Goal: Check status: Check status

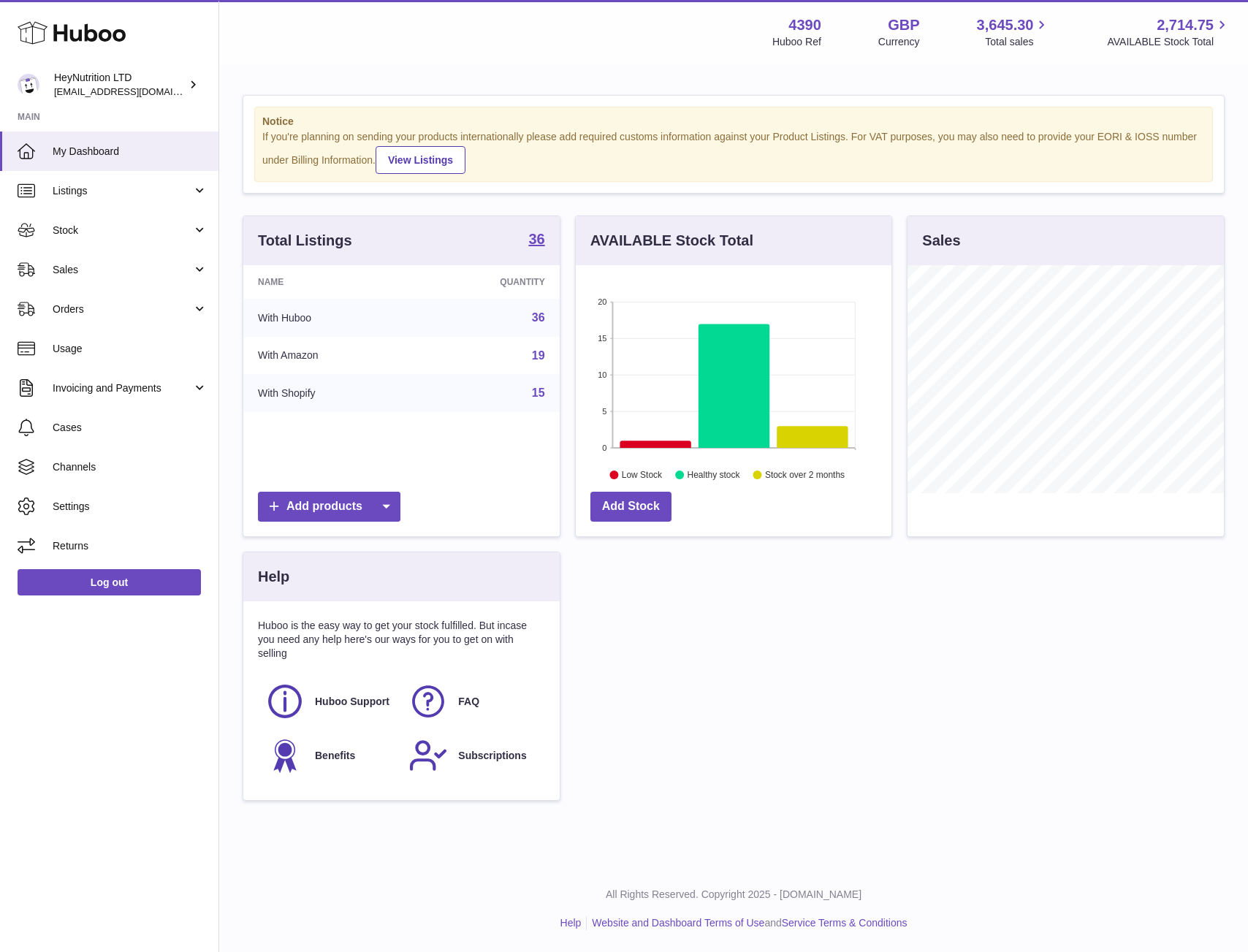
scroll to position [228, 315]
click at [737, 704] on div "Total Listings 36 Name Quantity With Huboo 36 With Amazon 19 With Shopify 15 Ad…" at bounding box center [733, 515] width 997 height 600
click at [577, 554] on div "Total Listings 36 Name Quantity With Huboo 36 With Amazon 19 With Shopify 15 Ad…" at bounding box center [733, 515] width 997 height 600
click at [572, 549] on div "AVAILABLE Stock Total 20 15 10 5 0 Low Stock Healthy stock Stock over 2 months …" at bounding box center [734, 383] width 333 height 336
click at [572, 548] on div "AVAILABLE Stock Total 20 15 10 5 0 Low Stock Healthy stock Stock over 2 months …" at bounding box center [734, 383] width 333 height 336
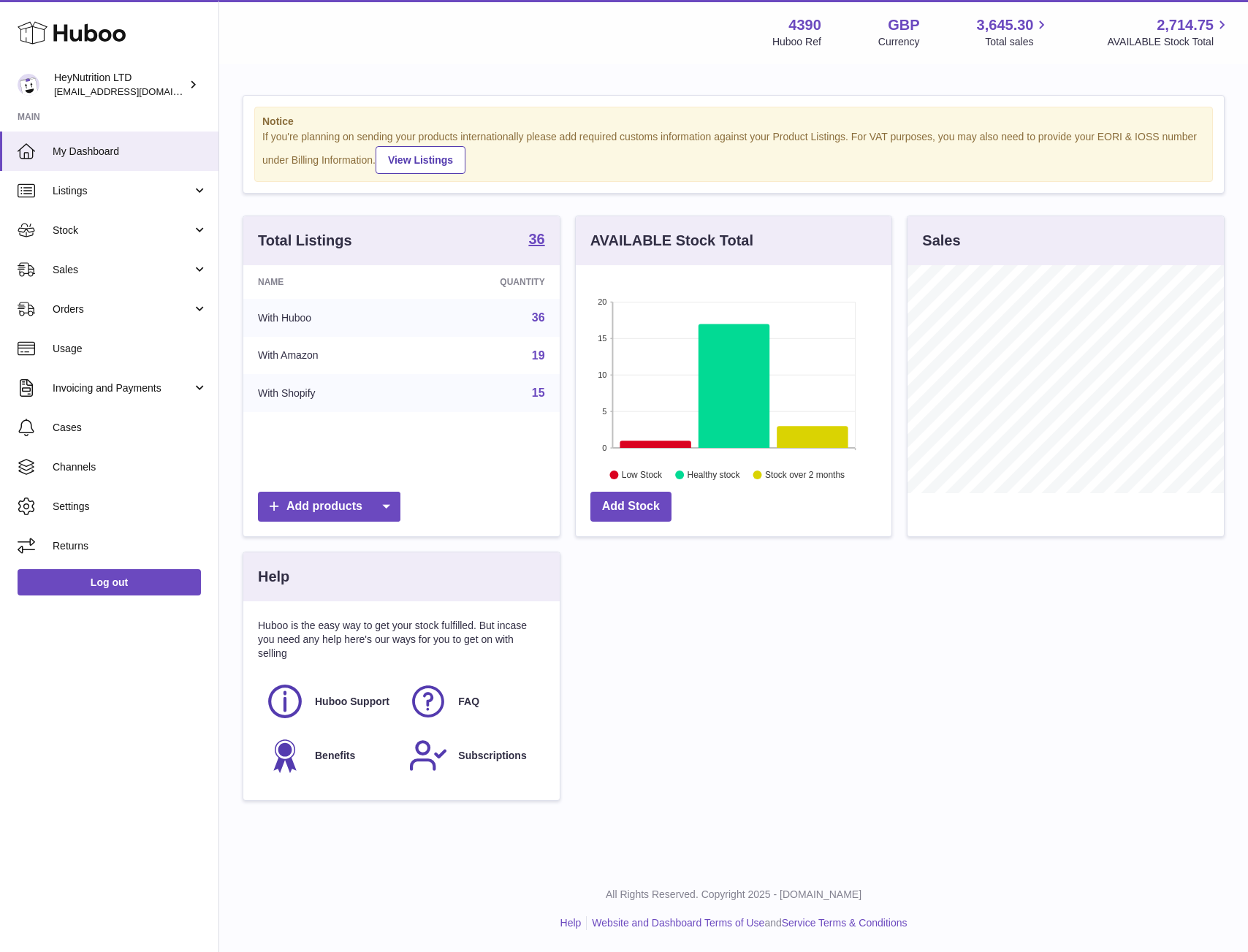
click at [877, 667] on div "Total Listings 36 Name Quantity With Huboo 36 With Amazon 19 With Shopify 15 Ad…" at bounding box center [733, 515] width 997 height 600
click at [104, 238] on link "Stock" at bounding box center [109, 230] width 219 height 39
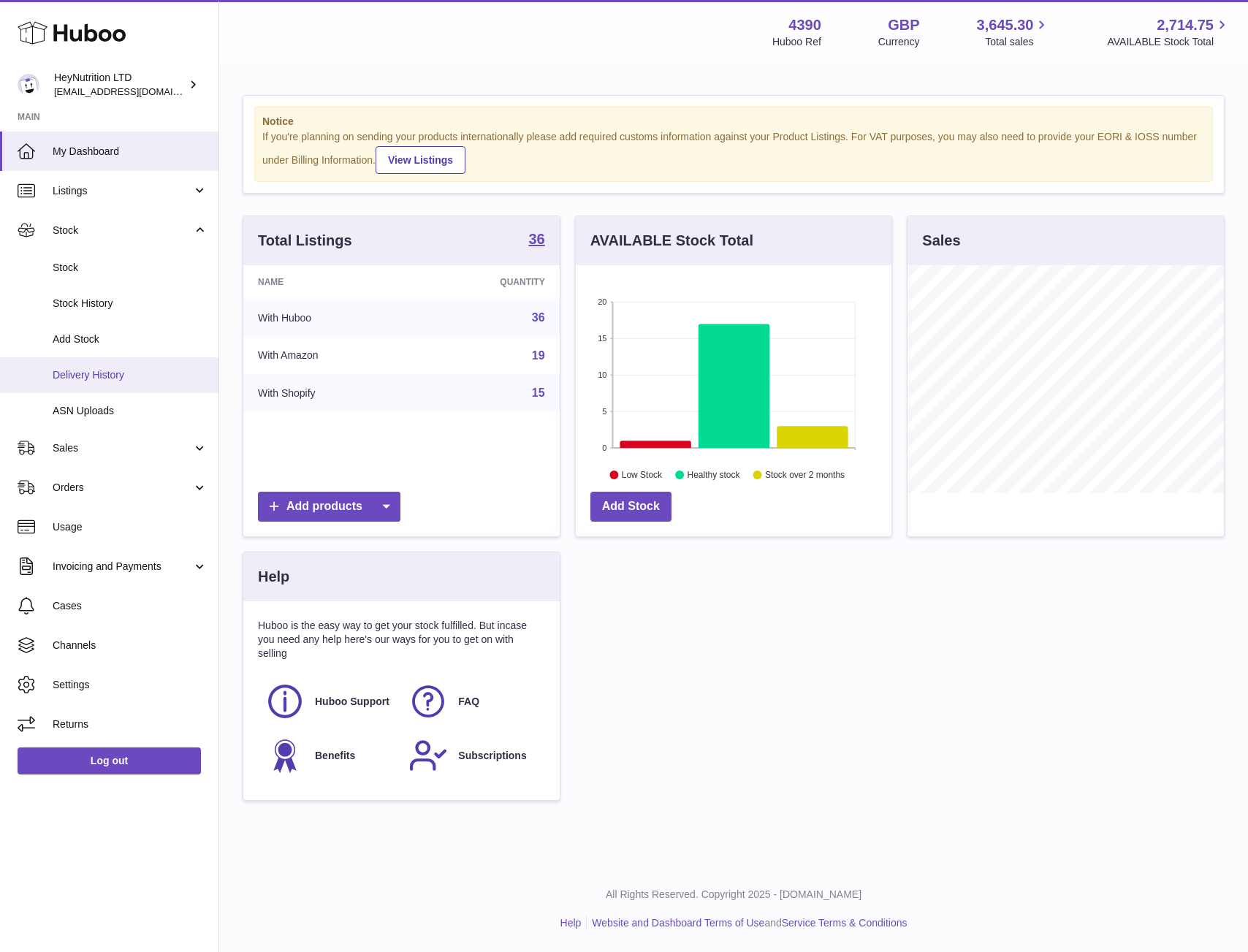
click at [117, 370] on span "Delivery History" at bounding box center [130, 375] width 155 height 14
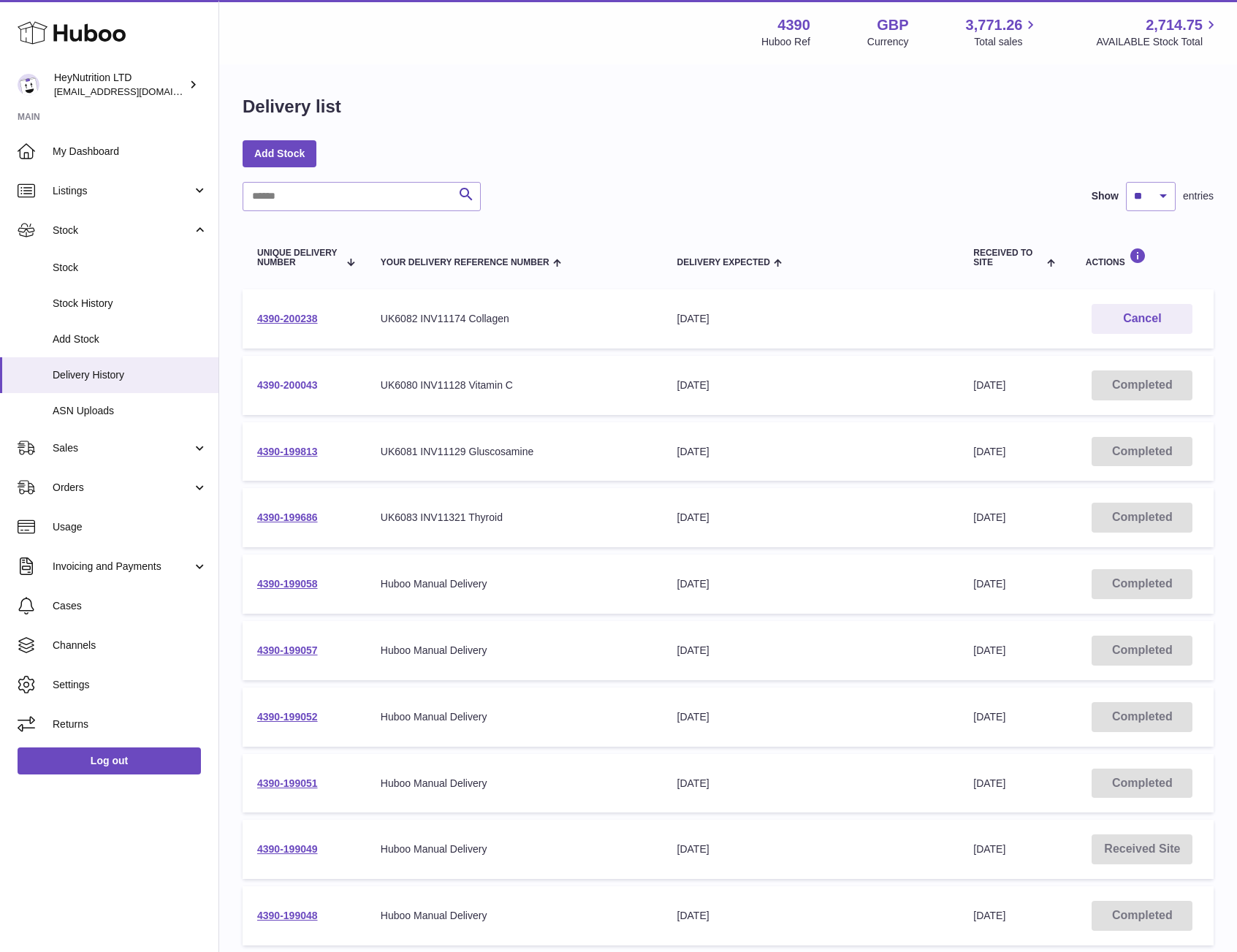
click at [306, 387] on link "4390-200043" at bounding box center [287, 385] width 61 height 11
click at [303, 453] on link "4390-199813" at bounding box center [287, 452] width 61 height 11
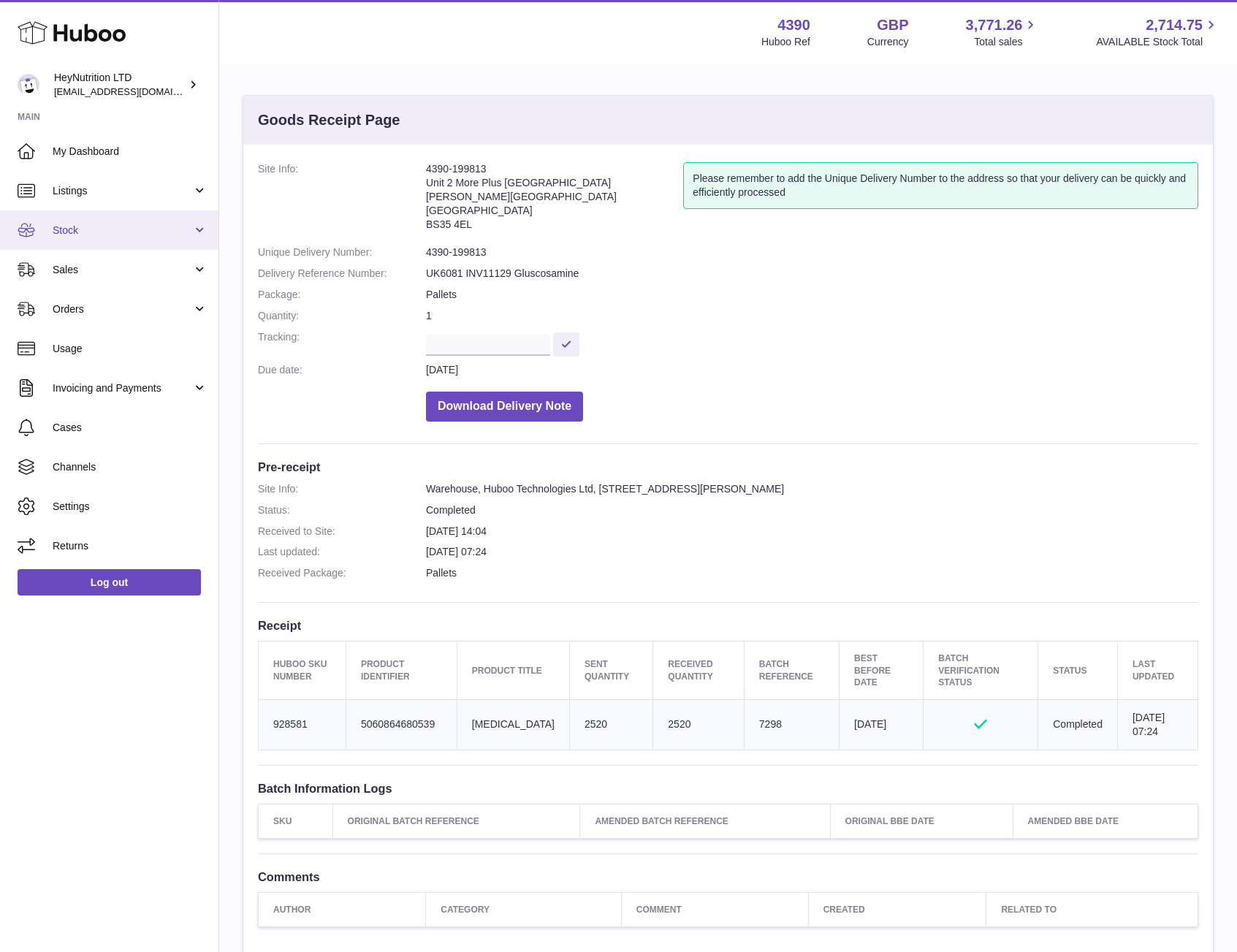
click at [108, 241] on link "Stock" at bounding box center [109, 230] width 218 height 39
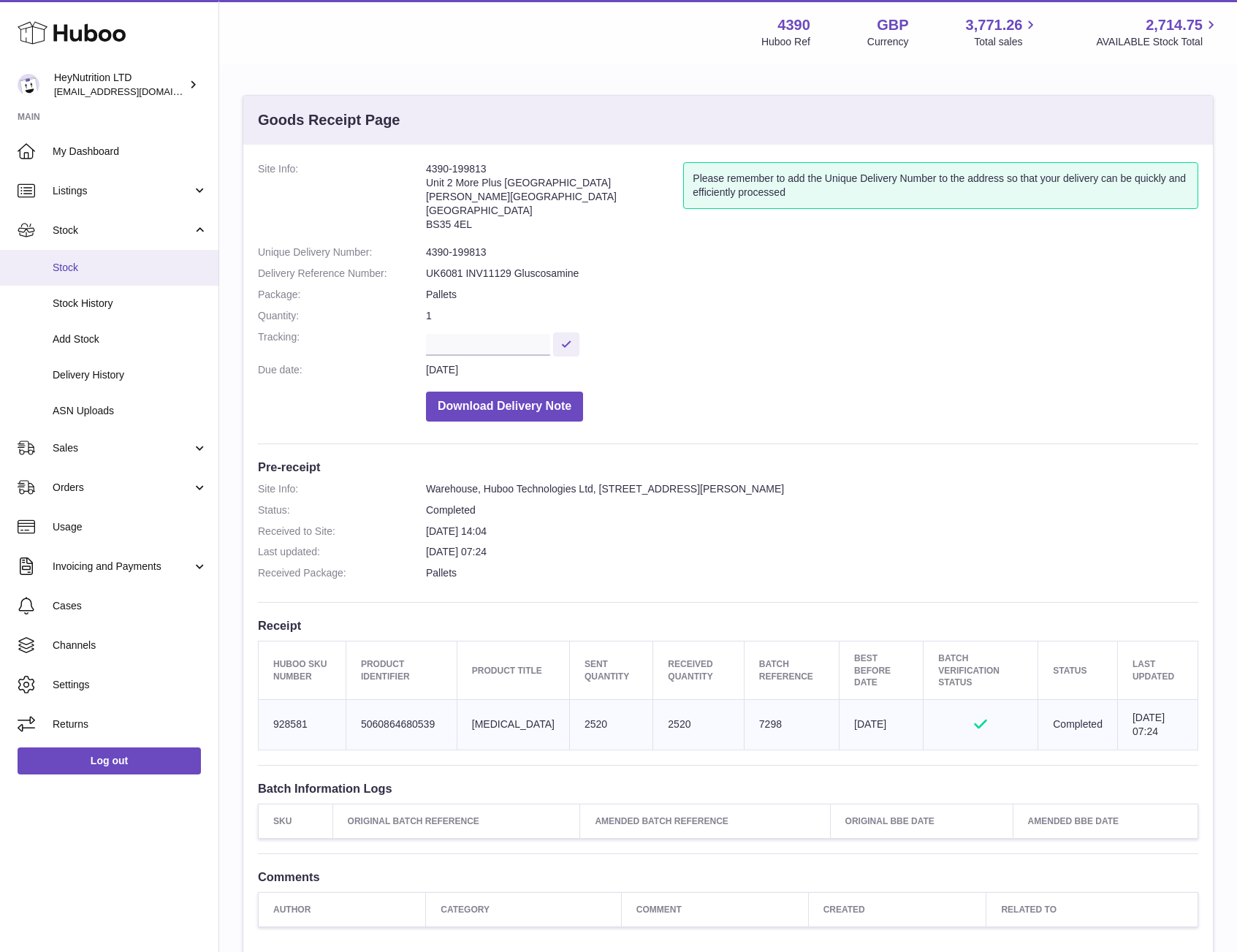
click at [110, 277] on link "Stock" at bounding box center [109, 268] width 218 height 36
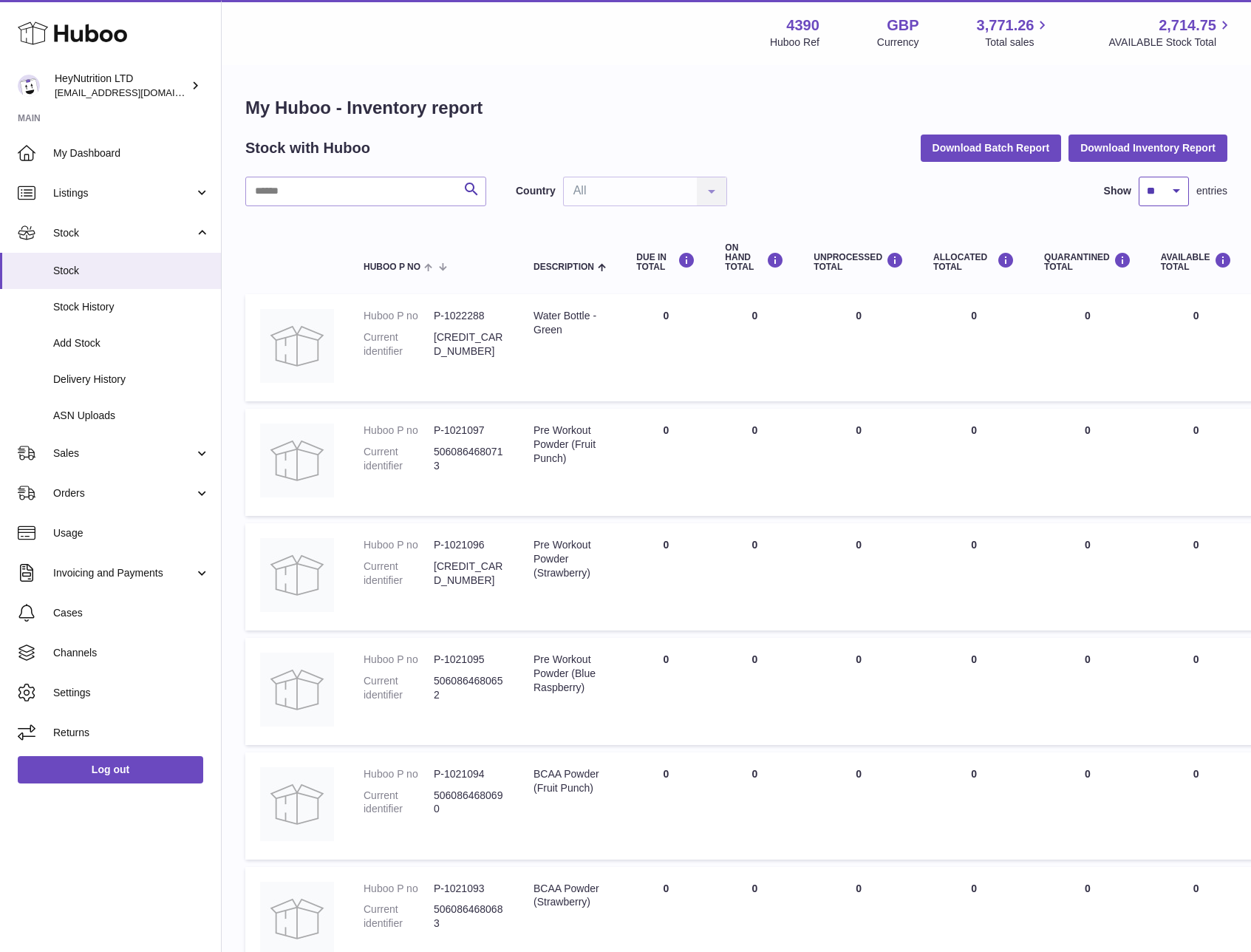
click at [1153, 190] on select "** ** ** ***" at bounding box center [1164, 192] width 50 height 30
select select "***"
click at [1139, 177] on select "** ** ** ***" at bounding box center [1164, 192] width 50 height 30
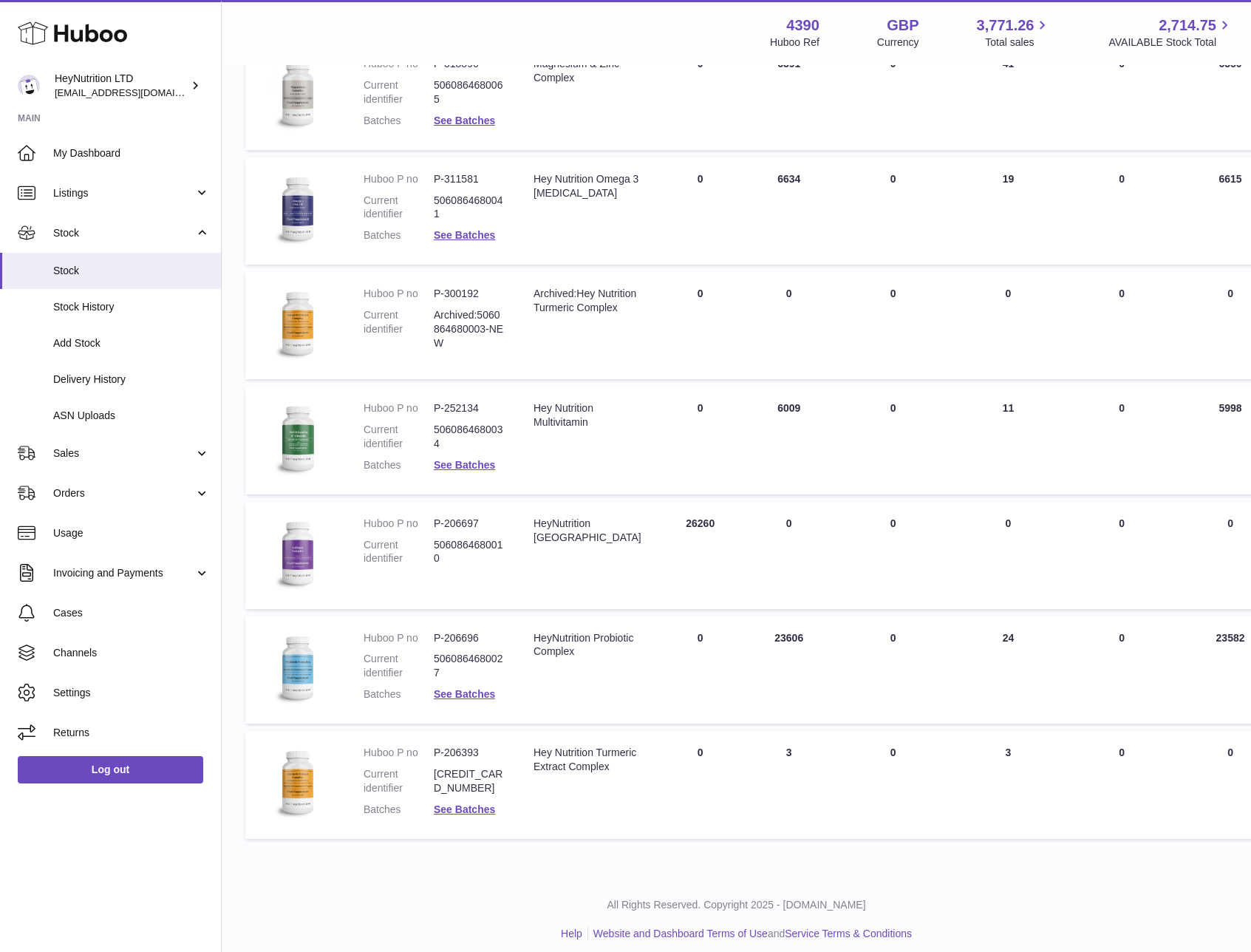
scroll to position [3614, 0]
